Goal: Obtain resource: Download file/media

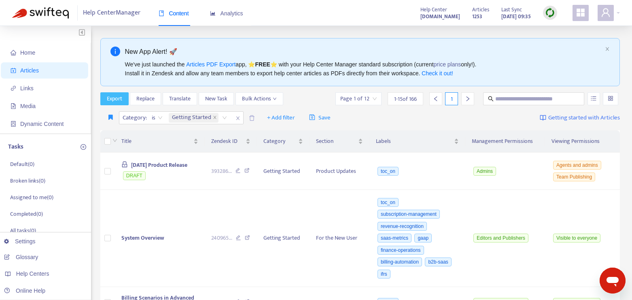
click at [108, 98] on span "Export" at bounding box center [114, 98] width 15 height 9
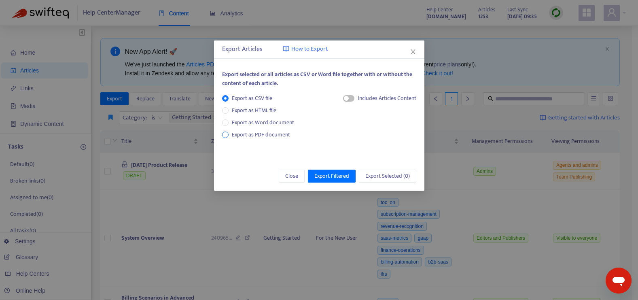
click at [272, 136] on span "Export as PDF document" at bounding box center [261, 134] width 58 height 9
click at [410, 51] on icon "close" at bounding box center [413, 52] width 6 height 6
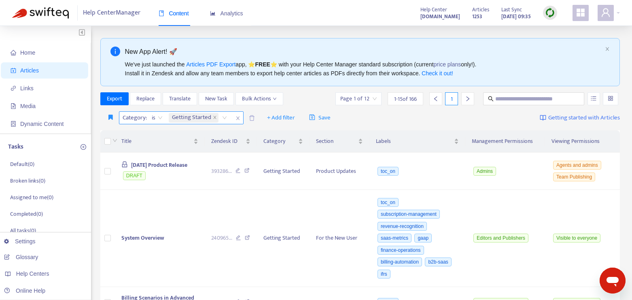
click at [225, 118] on div "Getting Started" at bounding box center [199, 118] width 64 height 12
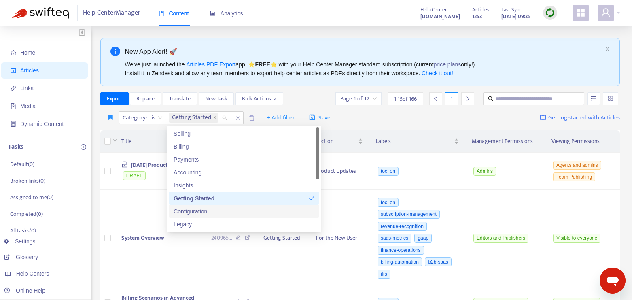
click at [229, 211] on div "Configuration" at bounding box center [244, 211] width 141 height 9
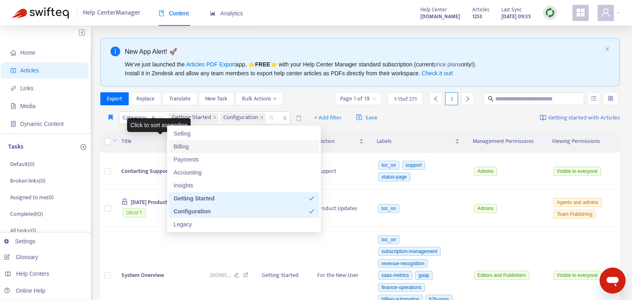
click at [157, 137] on div "Title" at bounding box center [158, 141] width 75 height 9
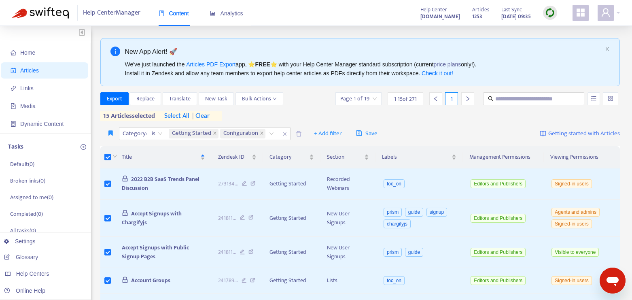
click at [183, 116] on span "select all" at bounding box center [176, 116] width 25 height 10
click at [262, 134] on icon "close" at bounding box center [262, 133] width 4 height 4
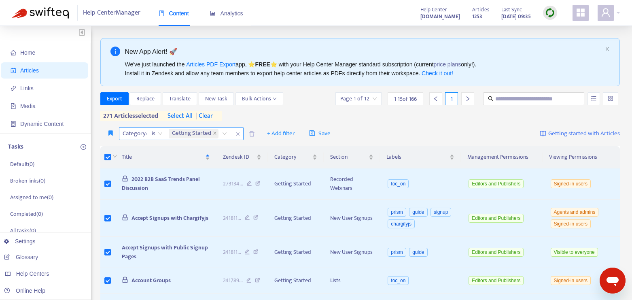
click at [250, 112] on div "Export Replace Translate New Task Bulk Actions Page 1 of 12 1 - 15 of 166 1 271…" at bounding box center [360, 106] width 520 height 29
click at [191, 113] on span "select all" at bounding box center [180, 116] width 25 height 10
click at [108, 97] on span "Export" at bounding box center [114, 98] width 15 height 9
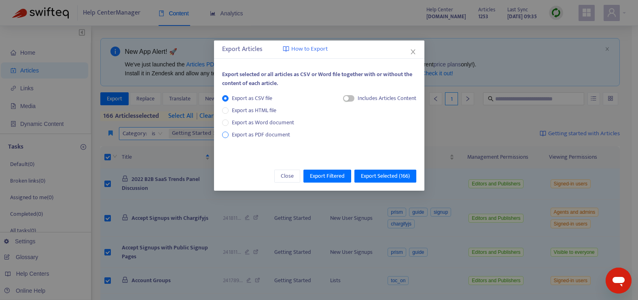
click at [274, 136] on span "Export as PDF document" at bounding box center [261, 134] width 58 height 9
click at [344, 96] on span "button" at bounding box center [340, 98] width 11 height 6
click at [344, 96] on div "button" at bounding box center [343, 98] width 5 height 5
click at [394, 178] on span "Export Selected ( 166 )" at bounding box center [385, 176] width 49 height 9
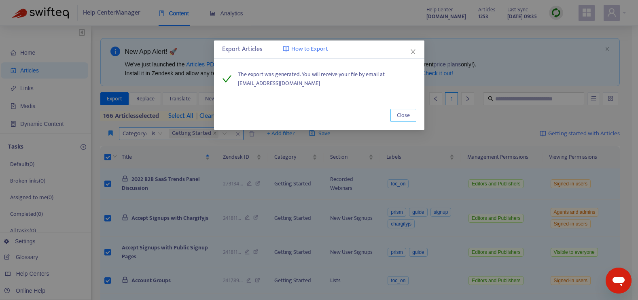
click at [398, 114] on span "Close" at bounding box center [403, 115] width 13 height 9
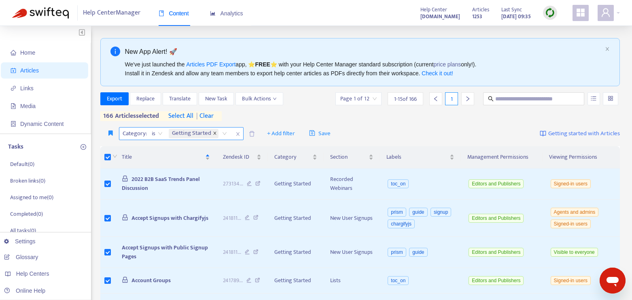
click at [213, 132] on icon "close" at bounding box center [215, 133] width 4 height 4
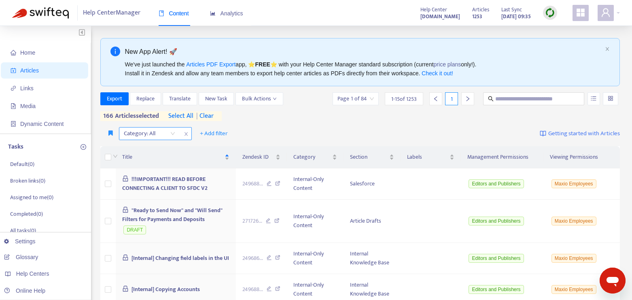
click at [173, 136] on div "Category: All" at bounding box center [149, 133] width 60 height 12
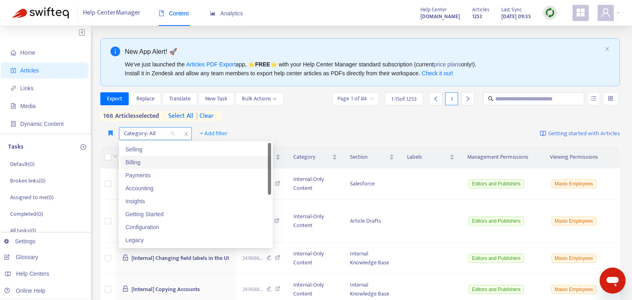
click at [173, 136] on div "Category: All" at bounding box center [149, 133] width 60 height 12
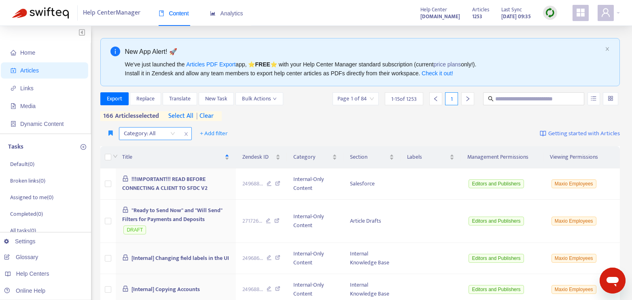
click at [173, 136] on div "Category: All" at bounding box center [149, 133] width 60 height 12
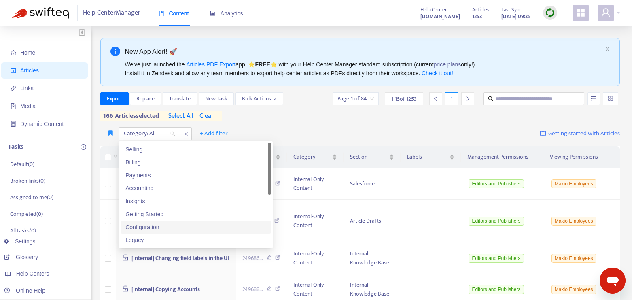
click at [165, 227] on div "Configuration" at bounding box center [195, 227] width 141 height 9
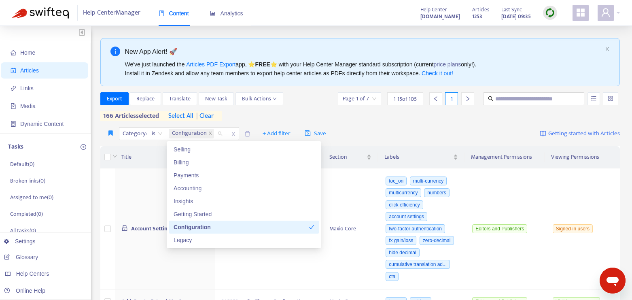
click at [174, 113] on span "select all" at bounding box center [180, 116] width 25 height 10
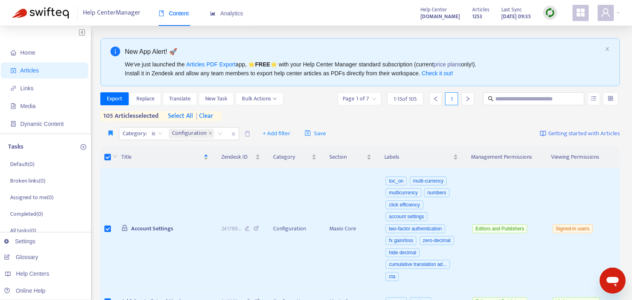
click at [174, 113] on span "select all" at bounding box center [180, 116] width 25 height 10
click at [117, 95] on span "Export" at bounding box center [114, 98] width 15 height 9
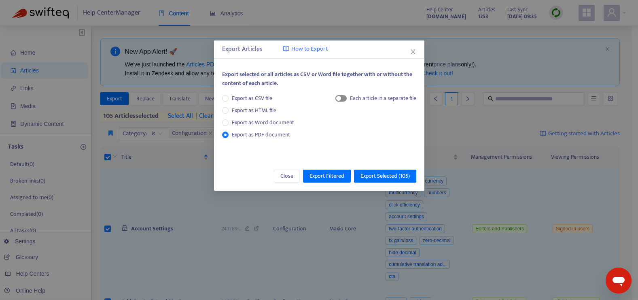
click at [342, 98] on span "button" at bounding box center [340, 98] width 11 height 6
click at [374, 176] on span "Export Selected ( 105 )" at bounding box center [385, 176] width 49 height 9
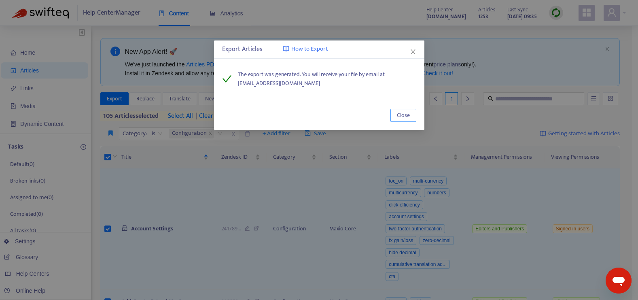
click at [409, 118] on span "Close" at bounding box center [403, 115] width 13 height 9
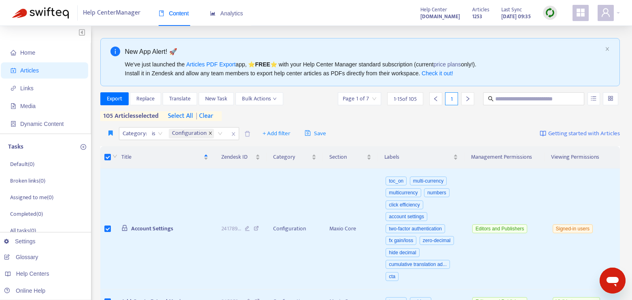
click at [212, 134] on icon "close" at bounding box center [210, 133] width 4 height 4
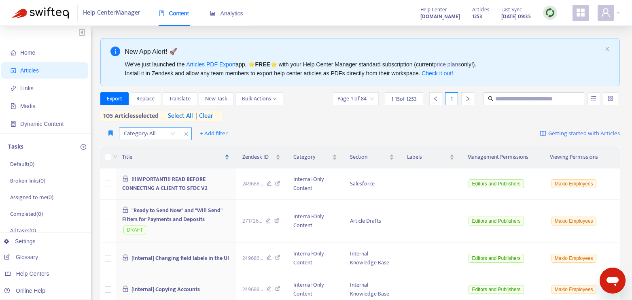
click at [174, 134] on div "Category: All" at bounding box center [149, 133] width 60 height 12
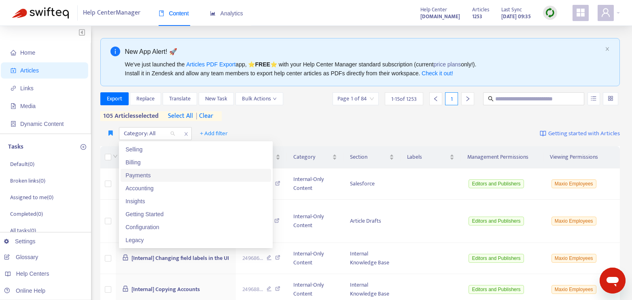
click at [170, 174] on div "Payments" at bounding box center [195, 175] width 141 height 9
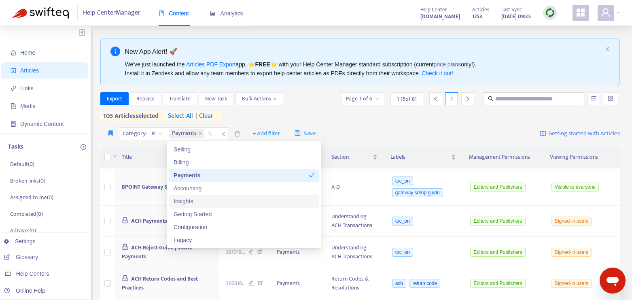
click at [183, 202] on div "Insights" at bounding box center [244, 201] width 141 height 9
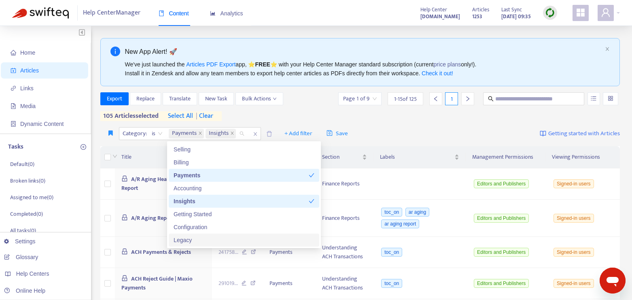
click at [183, 242] on div "Legacy" at bounding box center [244, 240] width 141 height 9
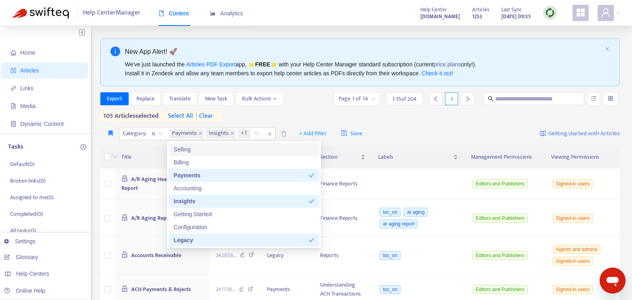
click at [183, 113] on span "select all" at bounding box center [180, 116] width 25 height 10
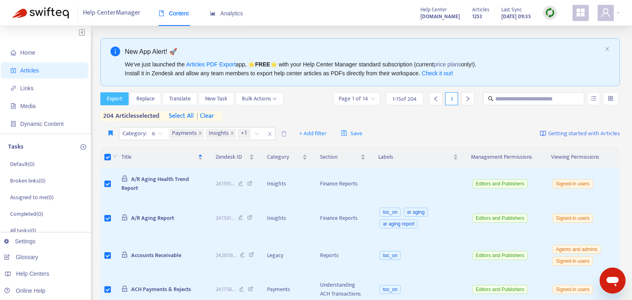
click at [113, 95] on span "Export" at bounding box center [114, 98] width 15 height 9
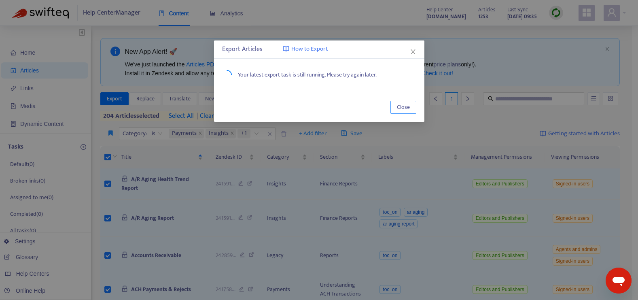
click at [404, 110] on span "Close" at bounding box center [403, 107] width 13 height 9
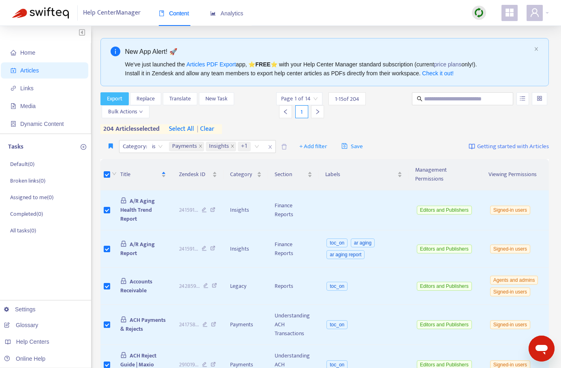
click at [113, 96] on span "Export" at bounding box center [114, 98] width 15 height 9
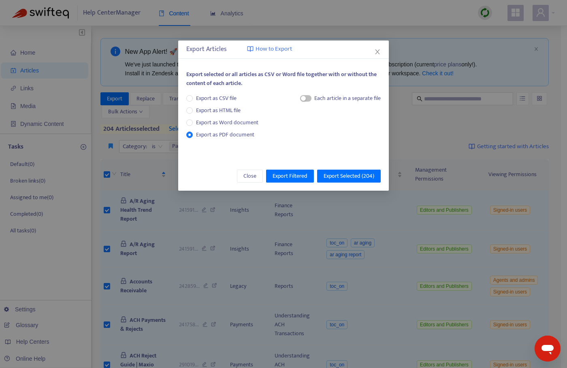
click at [310, 98] on div "Each article in a separate file" at bounding box center [340, 100] width 81 height 12
click at [308, 98] on span "button" at bounding box center [305, 98] width 11 height 6
click at [343, 178] on span "Export Selected ( 204 )" at bounding box center [348, 176] width 51 height 9
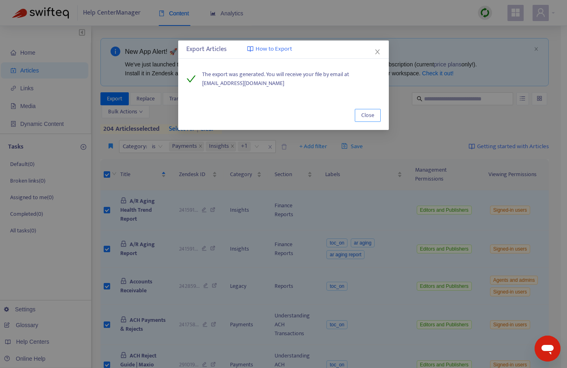
click at [367, 117] on span "Close" at bounding box center [367, 115] width 13 height 9
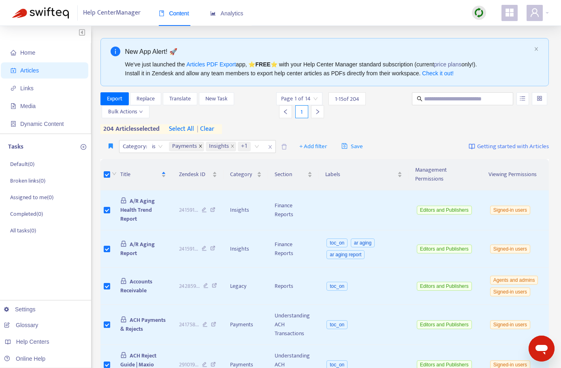
click at [201, 146] on icon "close" at bounding box center [200, 146] width 4 height 4
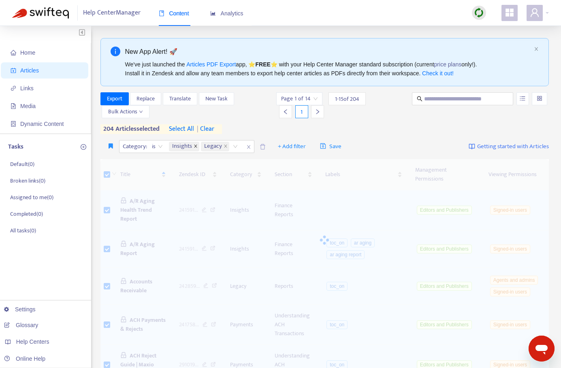
click at [194, 146] on icon "close" at bounding box center [195, 146] width 4 height 4
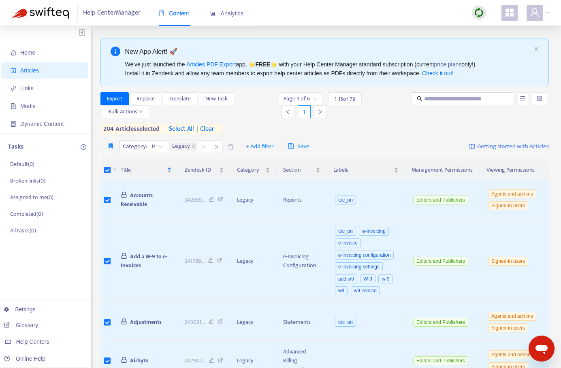
click at [194, 146] on icon "close" at bounding box center [193, 146] width 4 height 4
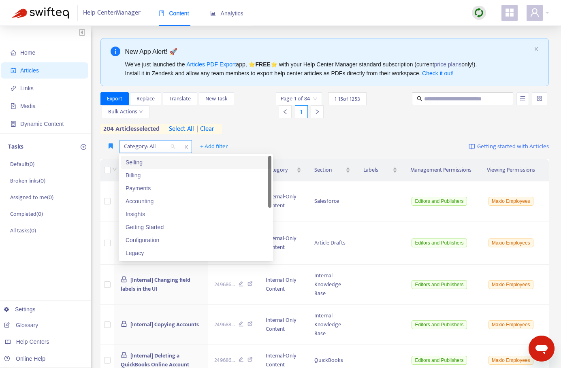
click at [170, 145] on div "Category: All" at bounding box center [149, 146] width 60 height 12
click at [169, 229] on div "Getting Started" at bounding box center [195, 227] width 141 height 9
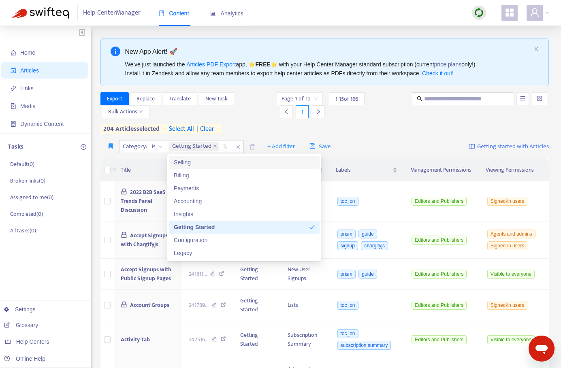
click at [223, 120] on div "Export Replace Translate New Task Bulk Actions Page 1 of 12 1 - 15 of 166 1 204…" at bounding box center [324, 113] width 448 height 42
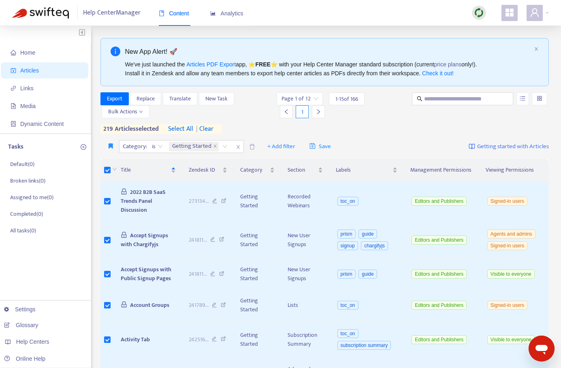
click at [178, 129] on span "select all" at bounding box center [180, 129] width 25 height 10
click at [118, 97] on span "Export" at bounding box center [114, 98] width 15 height 9
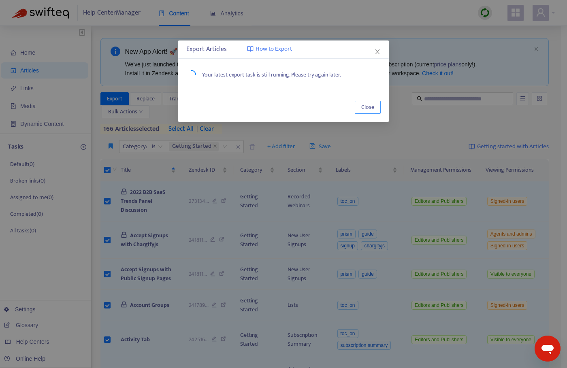
click at [367, 108] on span "Close" at bounding box center [367, 107] width 13 height 9
